Goal: Check status: Check status

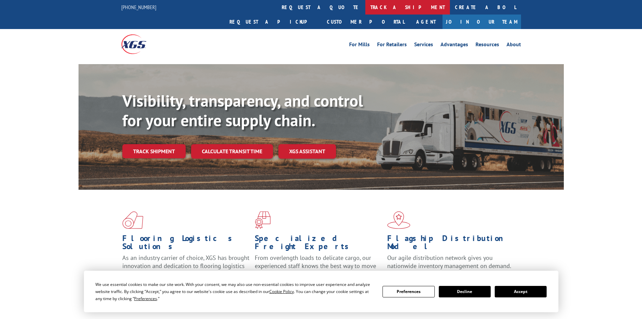
click at [366, 6] on link "track a shipment" at bounding box center [408, 7] width 85 height 15
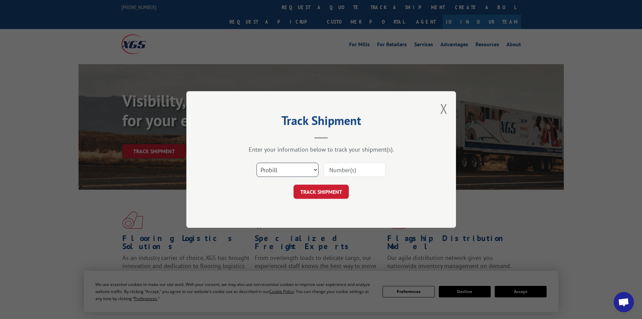
click at [311, 171] on select "Select category... Probill BOL PO" at bounding box center [288, 170] width 62 height 14
select select "po"
click at [257, 163] on select "Select category... Probill BOL PO" at bounding box center [288, 170] width 62 height 14
click at [334, 172] on input at bounding box center [355, 170] width 62 height 14
paste input "54981419Shipping Date: [DATE]"
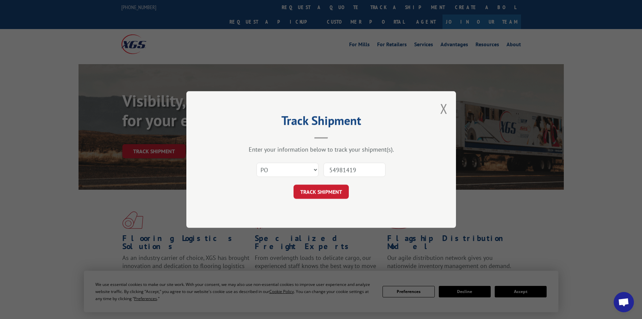
type input "54981419"
click at [294, 184] on button "TRACK SHIPMENT" at bounding box center [321, 191] width 55 height 14
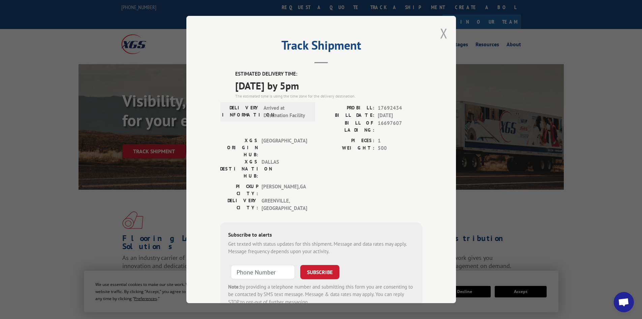
click at [440, 30] on button "Close modal" at bounding box center [443, 33] width 7 height 18
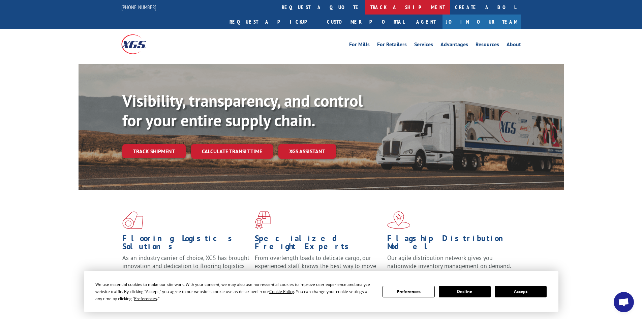
click at [366, 5] on link "track a shipment" at bounding box center [408, 7] width 85 height 15
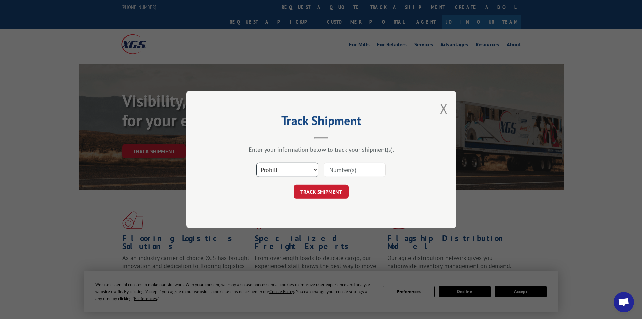
click at [313, 170] on select "Select category... Probill BOL PO" at bounding box center [288, 170] width 62 height 14
select select "po"
click at [257, 163] on select "Select category... Probill BOL PO" at bounding box center [288, 170] width 62 height 14
click at [345, 173] on input at bounding box center [355, 170] width 62 height 14
paste input "54981196"
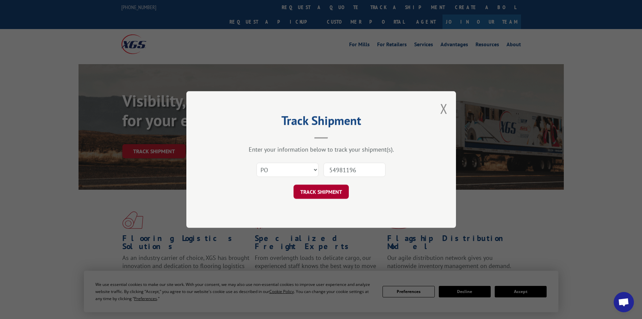
type input "54981196"
click at [325, 195] on button "TRACK SHIPMENT" at bounding box center [321, 191] width 55 height 14
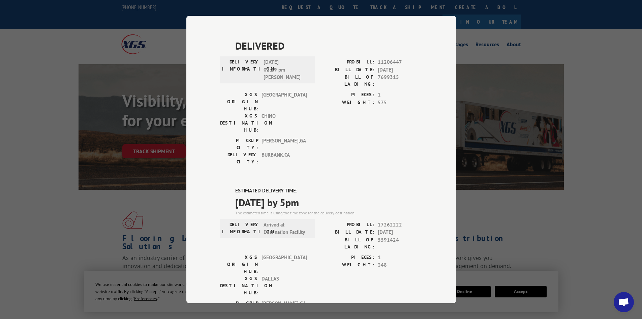
scroll to position [169, 0]
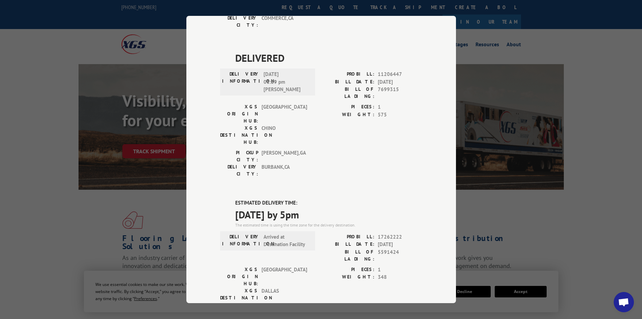
click at [520, 58] on div "Track Shipment DELIVERED DELIVERY INFORMATION: [DATE] 10:05 am [PERSON_NAME]: 1…" at bounding box center [321, 159] width 642 height 319
click at [602, 91] on div "Track Shipment DELIVERED DELIVERY INFORMATION: [DATE] 10:05 am [PERSON_NAME]: 1…" at bounding box center [321, 159] width 642 height 319
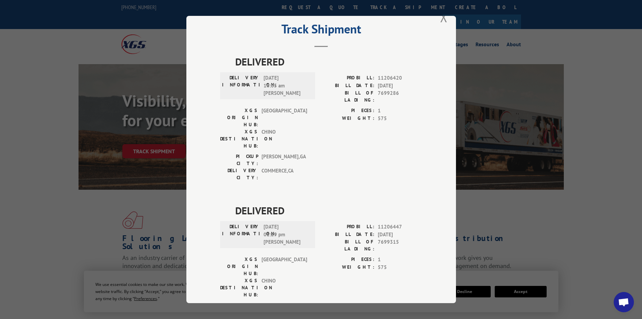
scroll to position [0, 0]
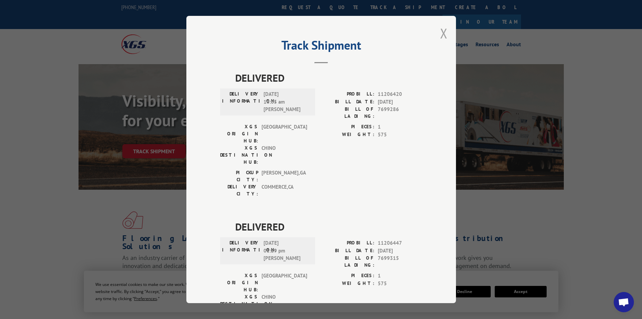
click at [440, 35] on button "Close modal" at bounding box center [443, 33] width 7 height 18
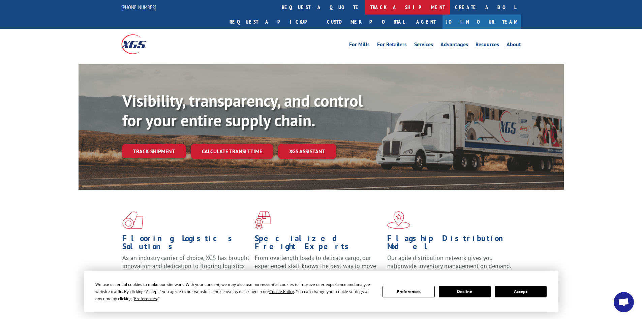
click at [366, 8] on link "track a shipment" at bounding box center [408, 7] width 85 height 15
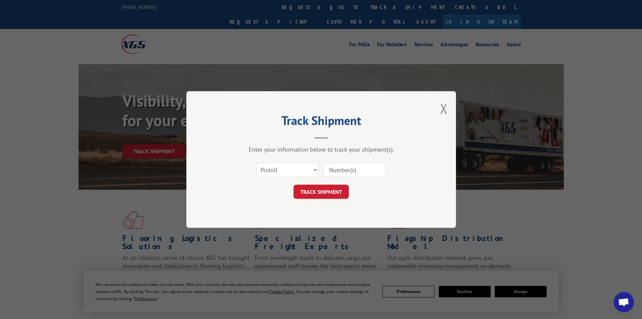
click at [320, 169] on div "Select category... Probill BOL PO" at bounding box center [321, 170] width 202 height 22
drag, startPoint x: 313, startPoint y: 169, endPoint x: 307, endPoint y: 170, distance: 6.2
click at [313, 169] on select "Select category... Probill BOL PO" at bounding box center [288, 170] width 62 height 14
select select "po"
click at [257, 163] on select "Select category... Probill BOL PO" at bounding box center [288, 170] width 62 height 14
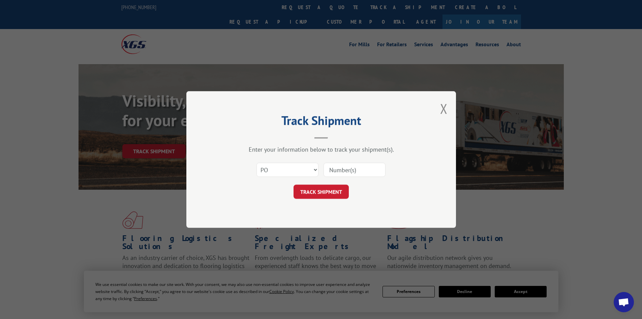
click at [343, 170] on input at bounding box center [355, 170] width 62 height 14
paste input "54981883"
type input "54981883"
click at [326, 197] on button "TRACK SHIPMENT" at bounding box center [321, 191] width 55 height 14
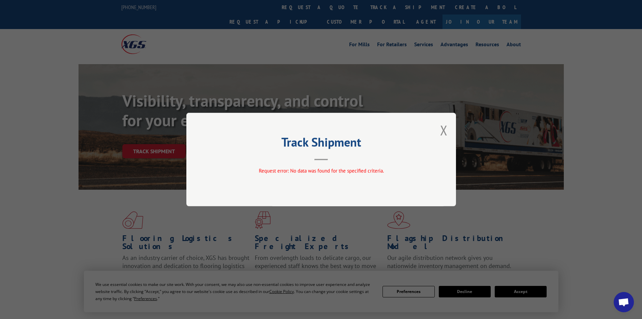
click at [451, 129] on div "Track Shipment Request error: No data was found for the specified criteria." at bounding box center [322, 159] width 270 height 93
click at [446, 130] on button "Close modal" at bounding box center [443, 130] width 7 height 18
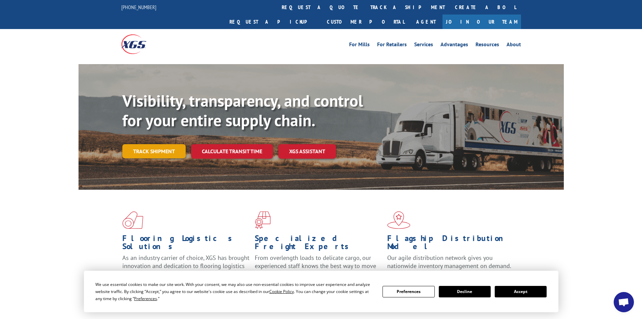
click at [165, 144] on link "Track shipment" at bounding box center [153, 151] width 63 height 14
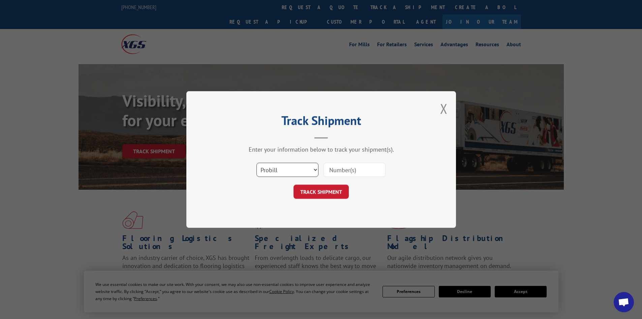
click at [315, 170] on select "Select category... Probill BOL PO" at bounding box center [288, 170] width 62 height 14
select select "po"
click at [257, 163] on select "Select category... Probill BOL PO" at bounding box center [288, 170] width 62 height 14
click at [341, 172] on input at bounding box center [355, 170] width 62 height 14
paste input "54981883"
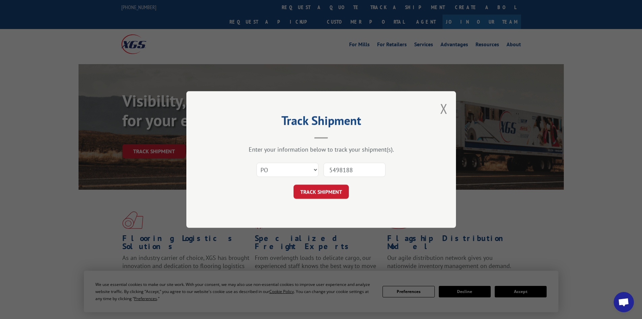
type input "54981883"
click button "TRACK SHIPMENT" at bounding box center [321, 191] width 55 height 14
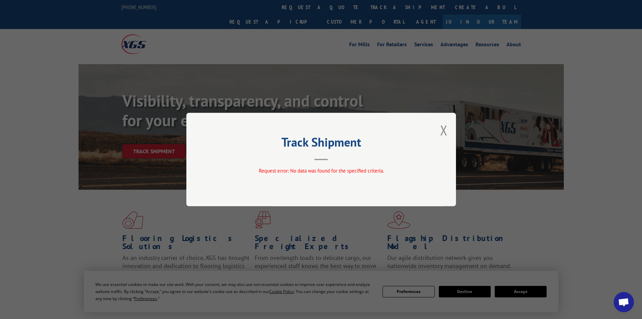
click at [450, 125] on div "Track Shipment Request error: No data was found for the specified criteria." at bounding box center [322, 159] width 270 height 93
click at [445, 130] on button "Close modal" at bounding box center [443, 130] width 7 height 18
